Goal: Book appointment/travel/reservation

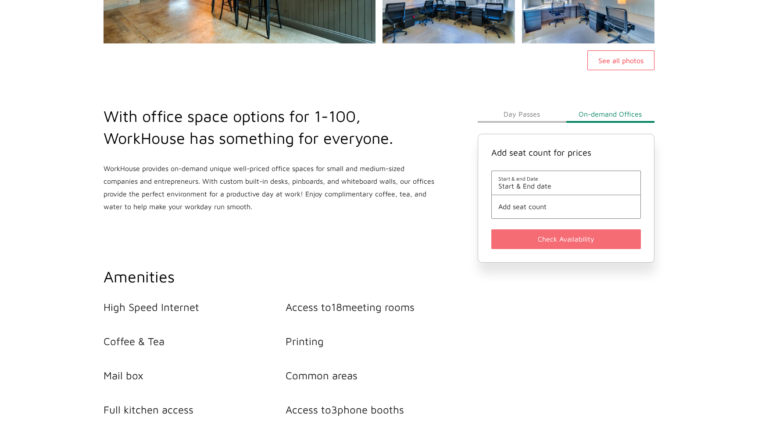
scroll to position [247, 0]
drag, startPoint x: 564, startPoint y: 184, endPoint x: 526, endPoint y: 106, distance: 87.5
click at [526, 106] on div "Day Passes On-demand Offices Add seat count for prices Start & end Date Start &…" at bounding box center [566, 184] width 177 height 158
click at [526, 110] on button "Day Passes" at bounding box center [522, 114] width 88 height 18
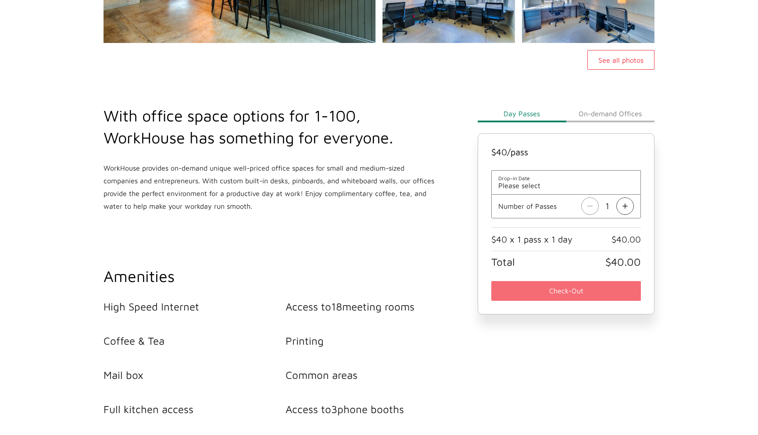
click at [542, 187] on span "Please select" at bounding box center [567, 186] width 136 height 8
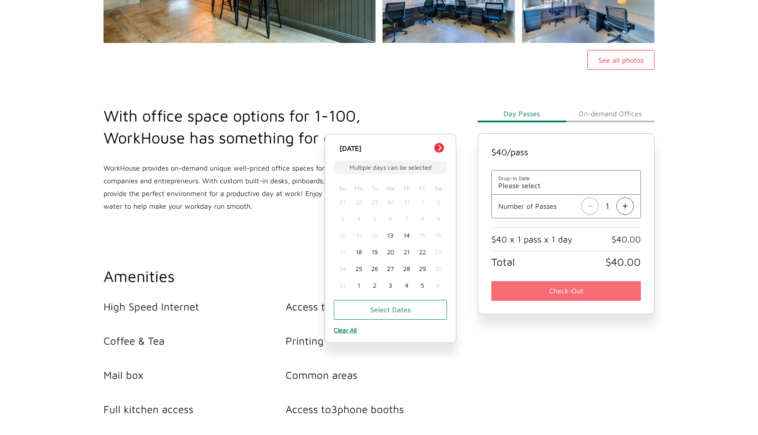
click at [391, 236] on div "13" at bounding box center [391, 235] width 16 height 17
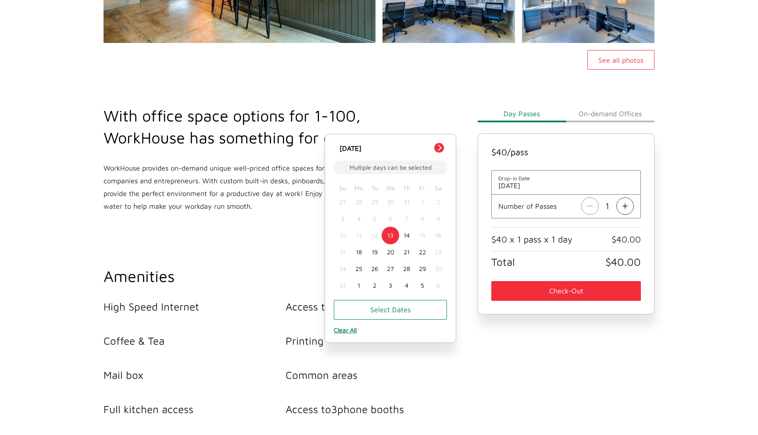
click at [414, 101] on div "With office space options for 1-100, WorkHouse has something for everyone. Work…" at bounding box center [285, 260] width 374 height 381
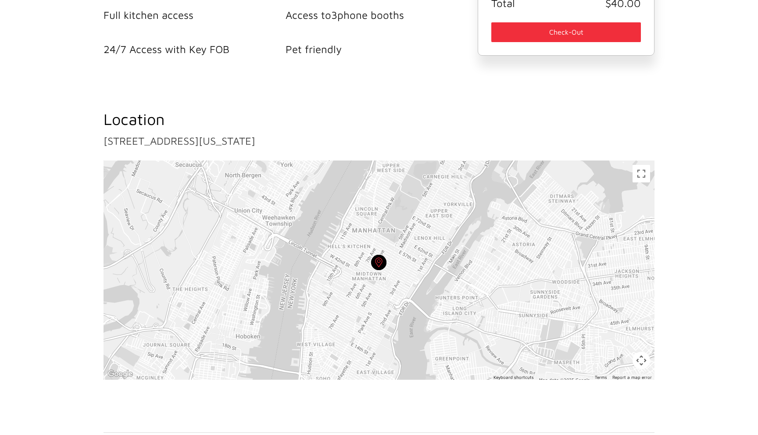
scroll to position [654, 0]
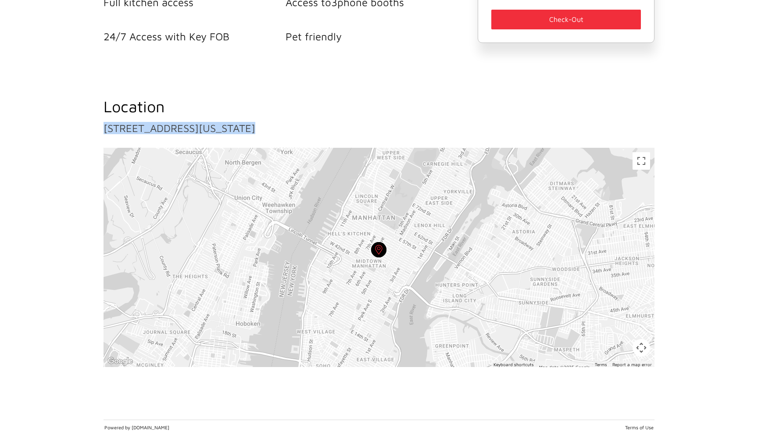
drag, startPoint x: 327, startPoint y: 137, endPoint x: 84, endPoint y: 131, distance: 242.8
copy main "[STREET_ADDRESS][US_STATE] ← Move left → Move right ↑ Move up ↓ Move down + Zoo…"
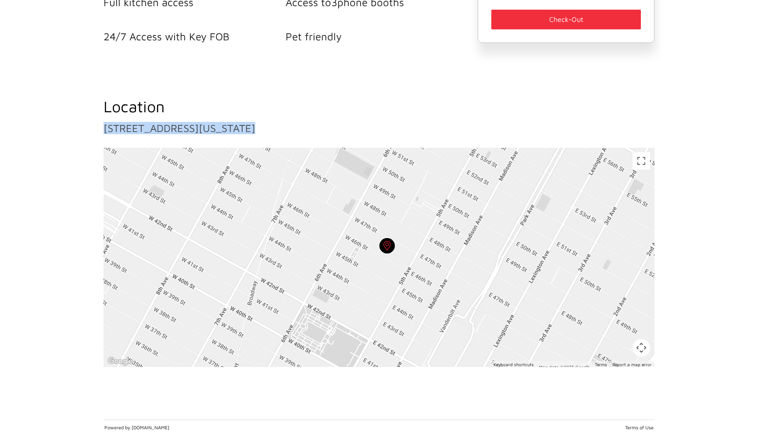
drag, startPoint x: 376, startPoint y: 243, endPoint x: 363, endPoint y: 133, distance: 110.6
click at [363, 133] on div "Location [STREET_ADDRESS][US_STATE] ← Move left → Move right ↑ Move up ↓ Move d…" at bounding box center [379, 232] width 562 height 272
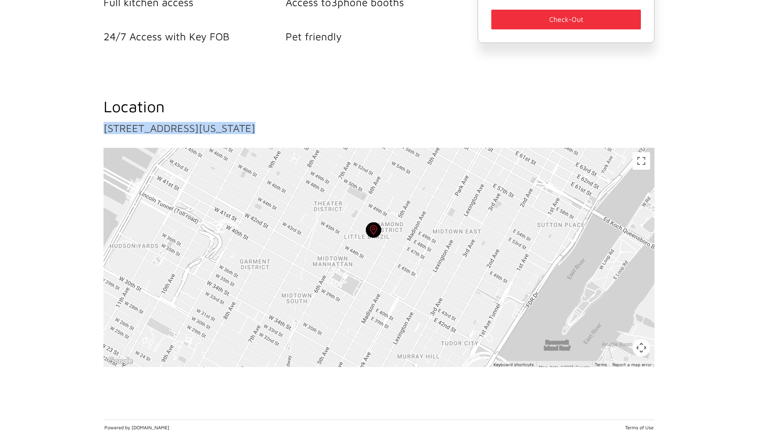
drag, startPoint x: 394, startPoint y: 202, endPoint x: 377, endPoint y: 213, distance: 20.1
click at [377, 213] on div at bounding box center [379, 257] width 551 height 219
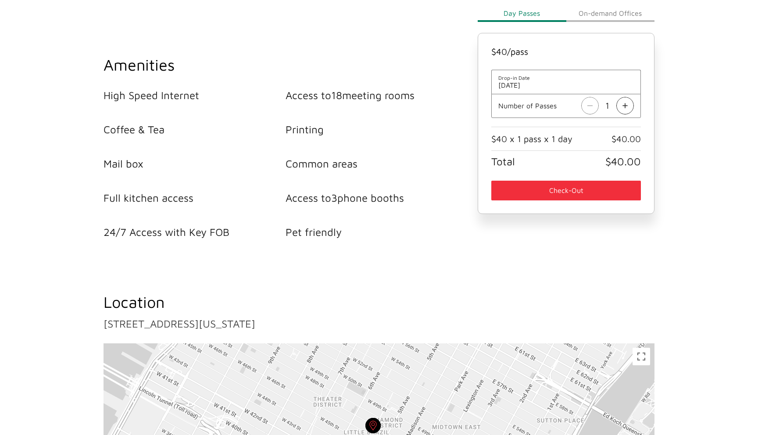
scroll to position [459, 0]
drag, startPoint x: 315, startPoint y: 196, endPoint x: 354, endPoint y: 205, distance: 40.2
click at [354, 205] on ul "High Speed Internet Access to 18 meeting rooms Coffee & Tea Printing Mail box C…" at bounding box center [286, 163] width 364 height 150
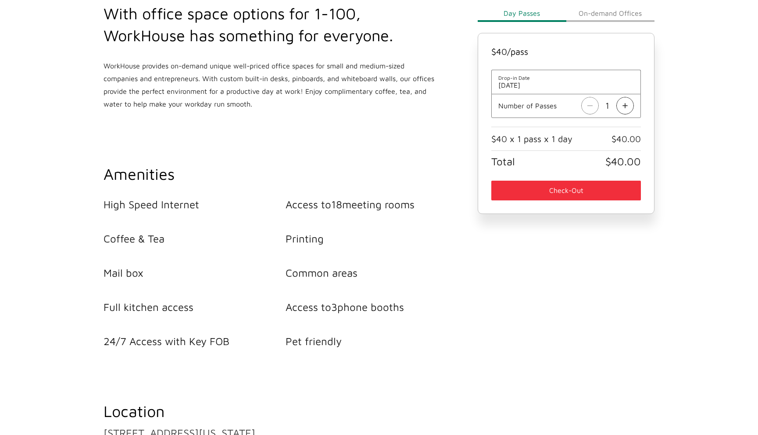
scroll to position [338, 0]
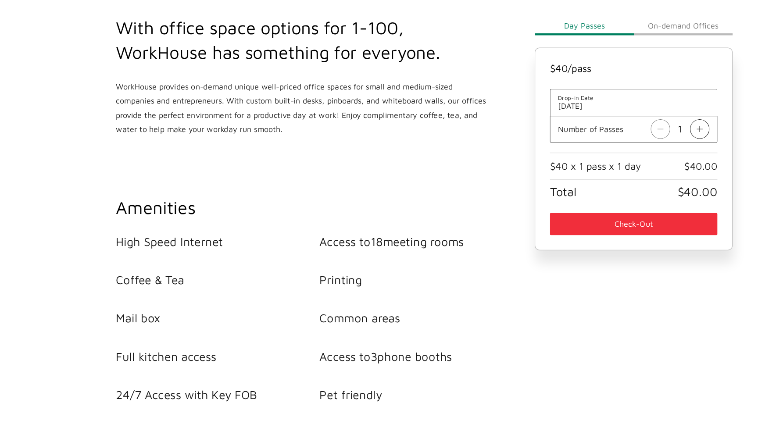
click at [597, 14] on div "Day Passes On-demand Offices $ 40 /pass Drop-in Date [DATE] Number of Passes 1 …" at bounding box center [566, 169] width 187 height 381
click at [596, 21] on button "On-demand Offices" at bounding box center [611, 23] width 88 height 18
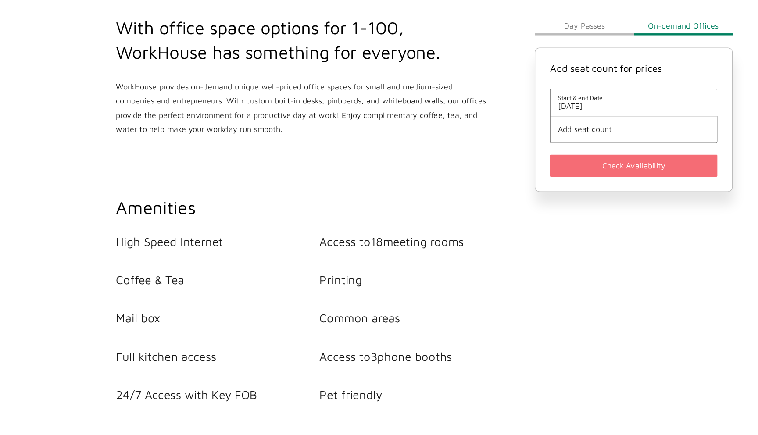
click at [530, 115] on span "Add seat count" at bounding box center [567, 115] width 136 height 8
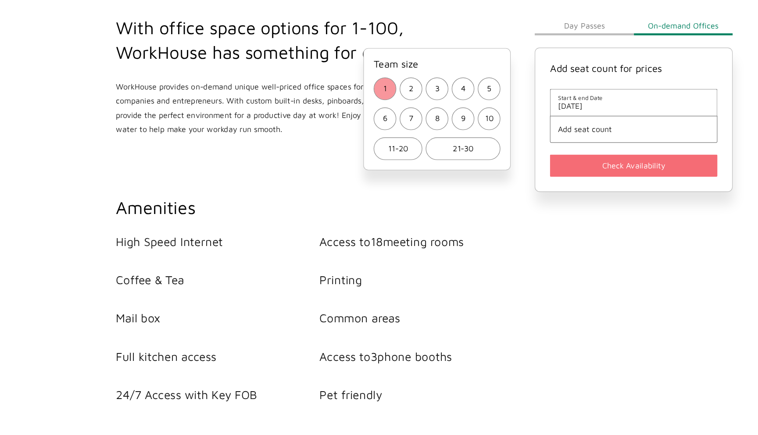
click at [346, 76] on button "1" at bounding box center [344, 79] width 20 height 20
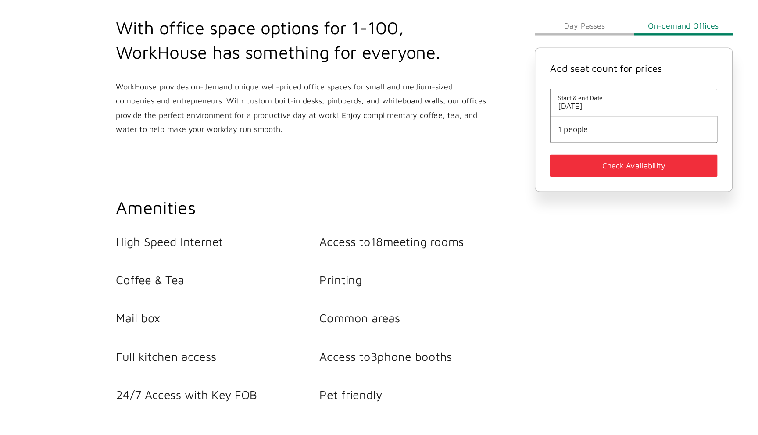
click at [517, 94] on span "[DATE]" at bounding box center [567, 95] width 136 height 8
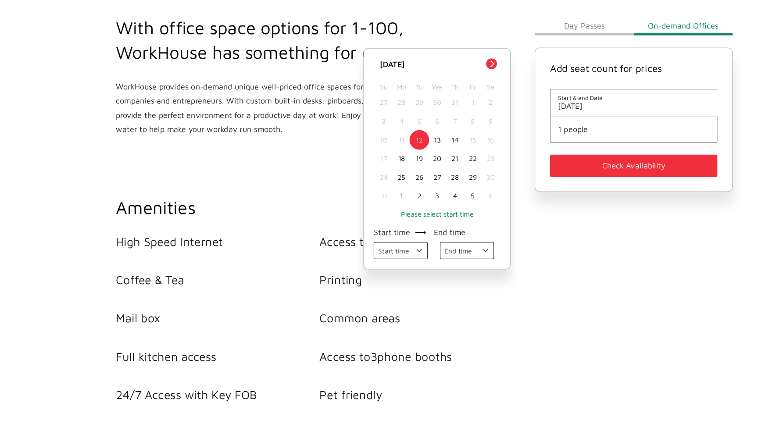
click at [390, 124] on div "13" at bounding box center [391, 125] width 16 height 17
click at [563, 146] on button "Check Availability" at bounding box center [567, 148] width 150 height 20
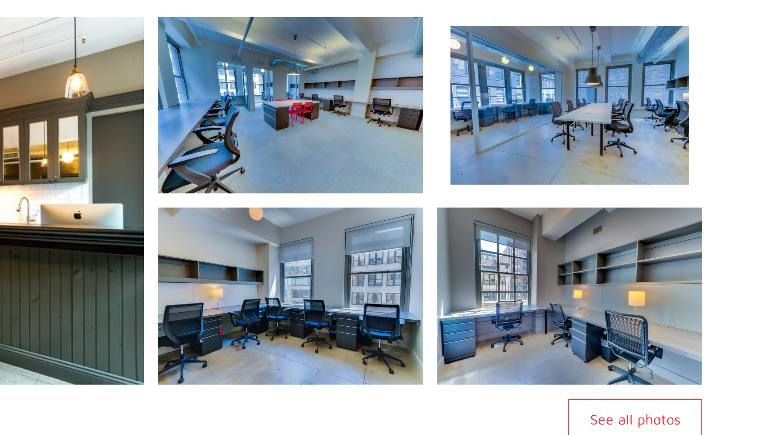
click at [611, 179] on img at bounding box center [588, 150] width 143 height 95
